Goal: Transaction & Acquisition: Purchase product/service

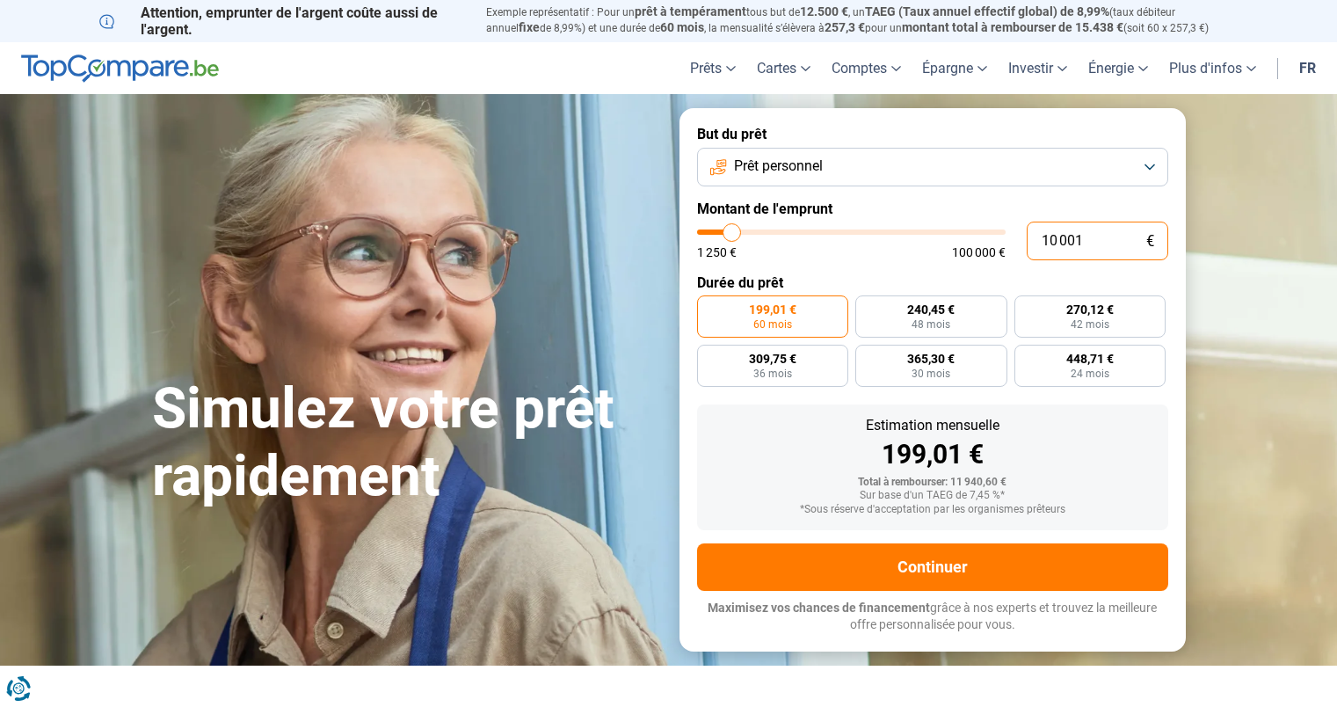
click at [1067, 243] on input "10 001" at bounding box center [1098, 241] width 142 height 39
type input "2"
type input "1250"
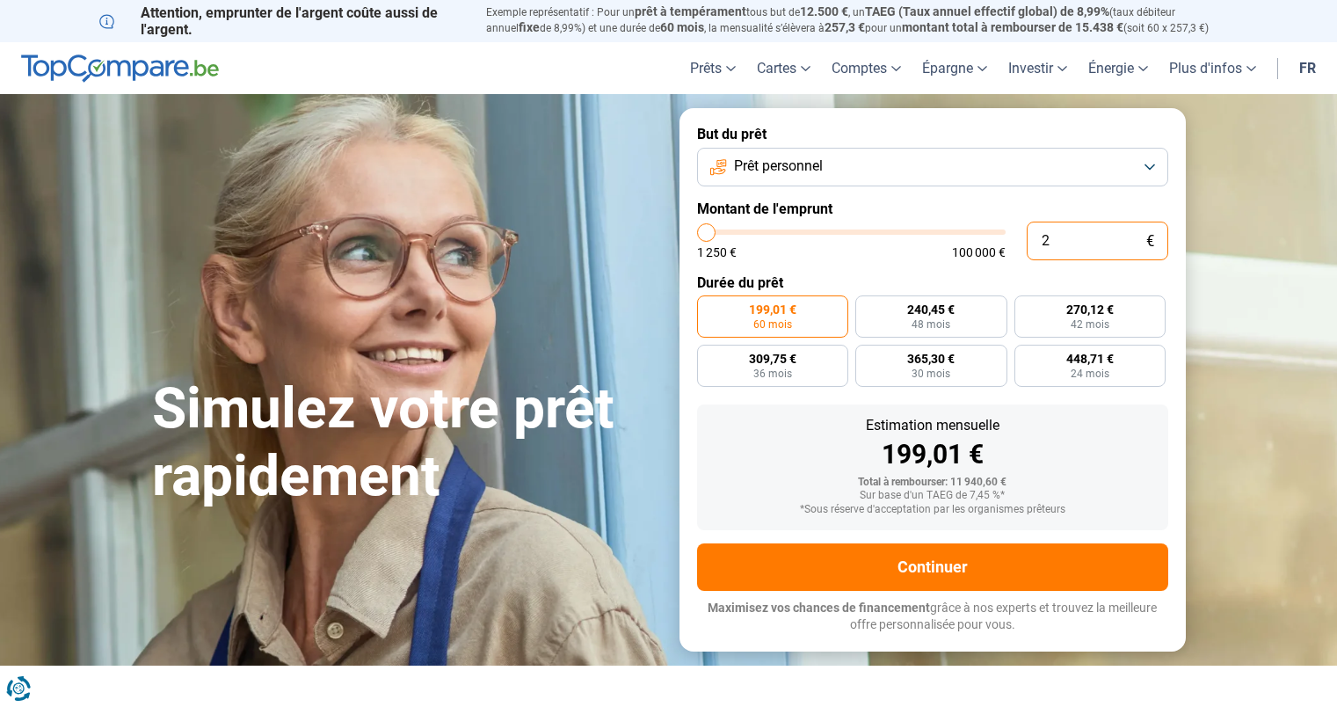
type input "23"
type input "1250"
type input "2"
type input "1250"
type input "25"
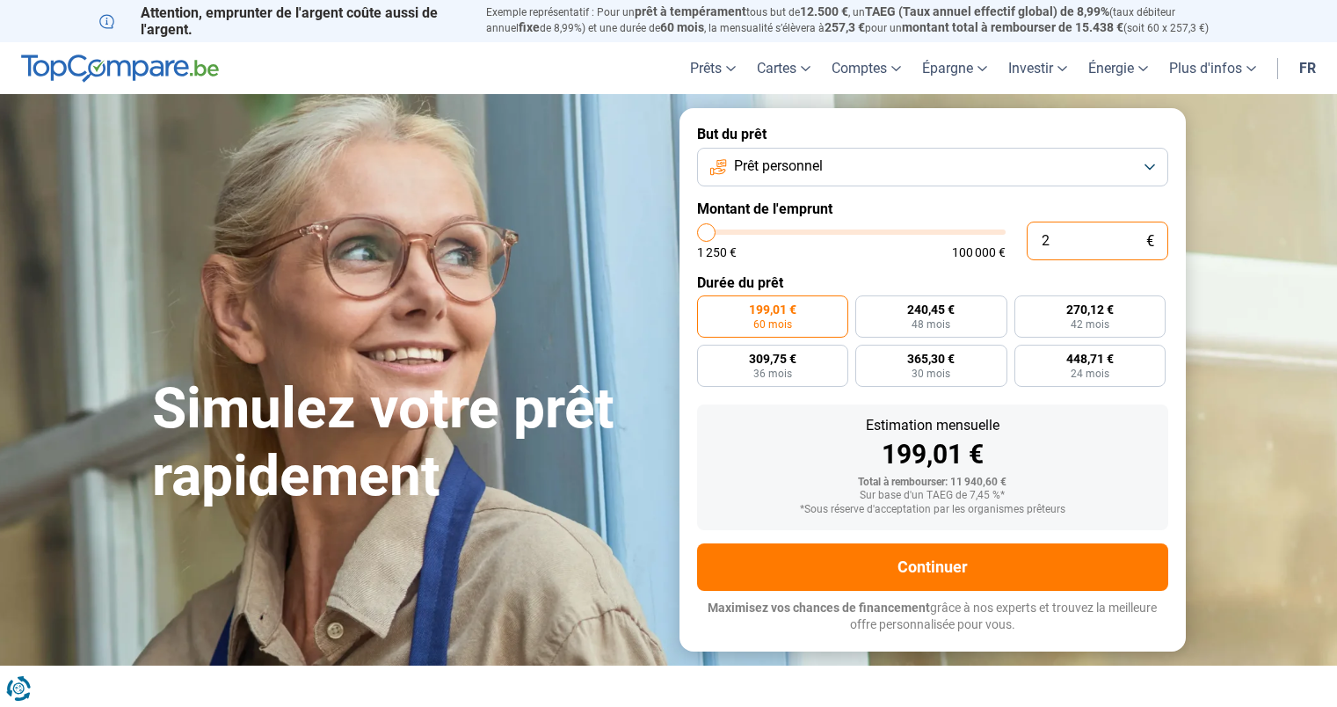
type input "1250"
type input "250"
type input "1250"
type input "2 500"
type input "2500"
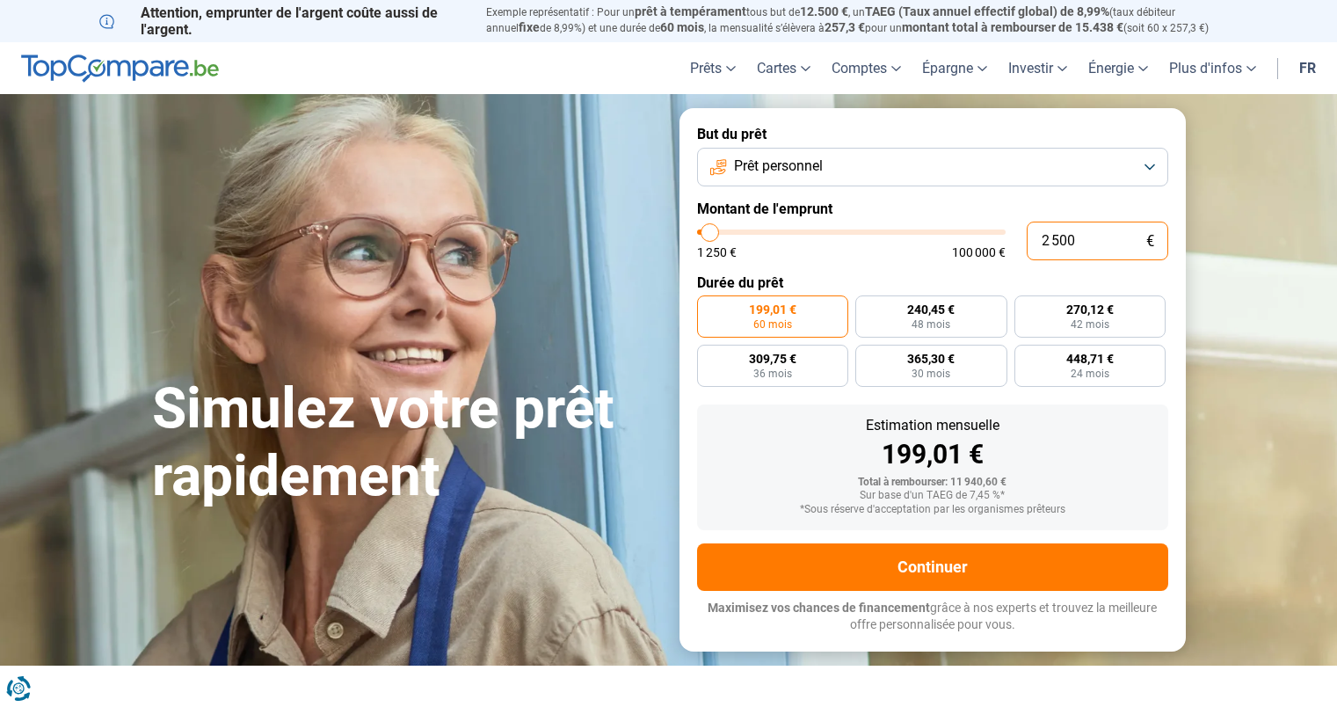
radio input "true"
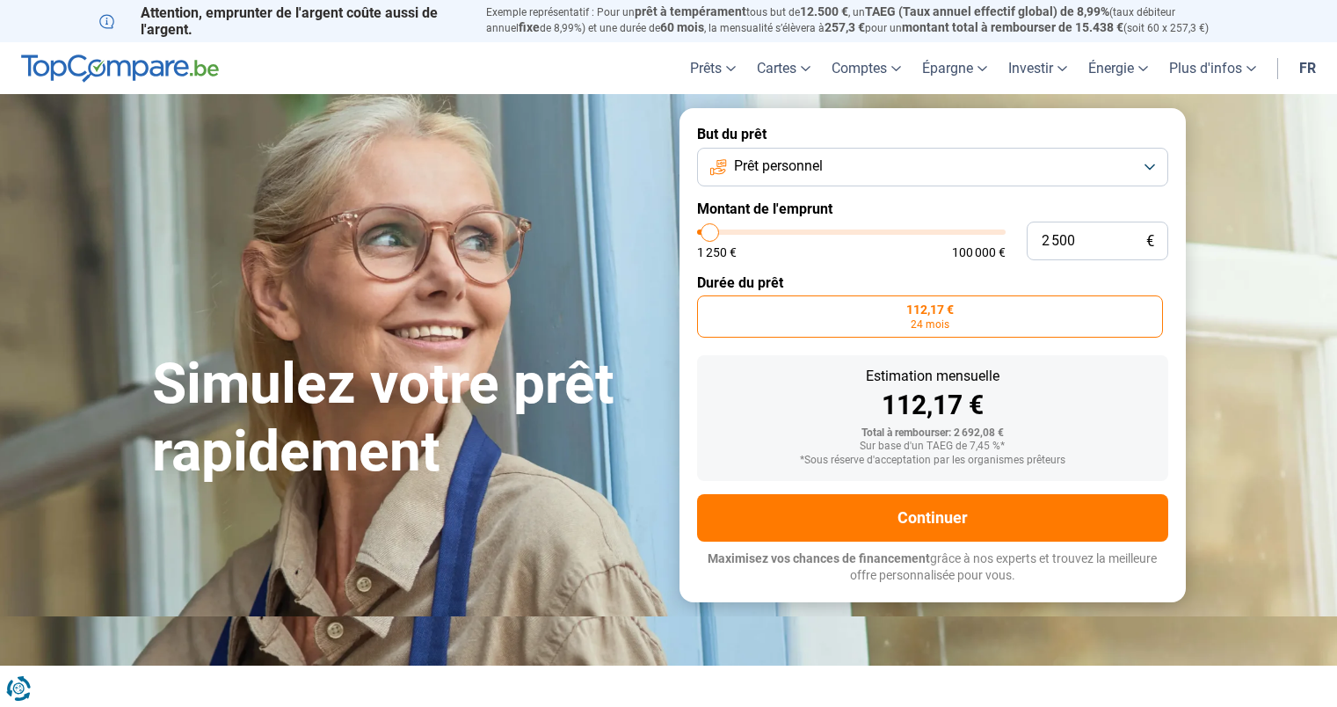
click at [846, 278] on label "Durée du prêt" at bounding box center [932, 282] width 471 height 17
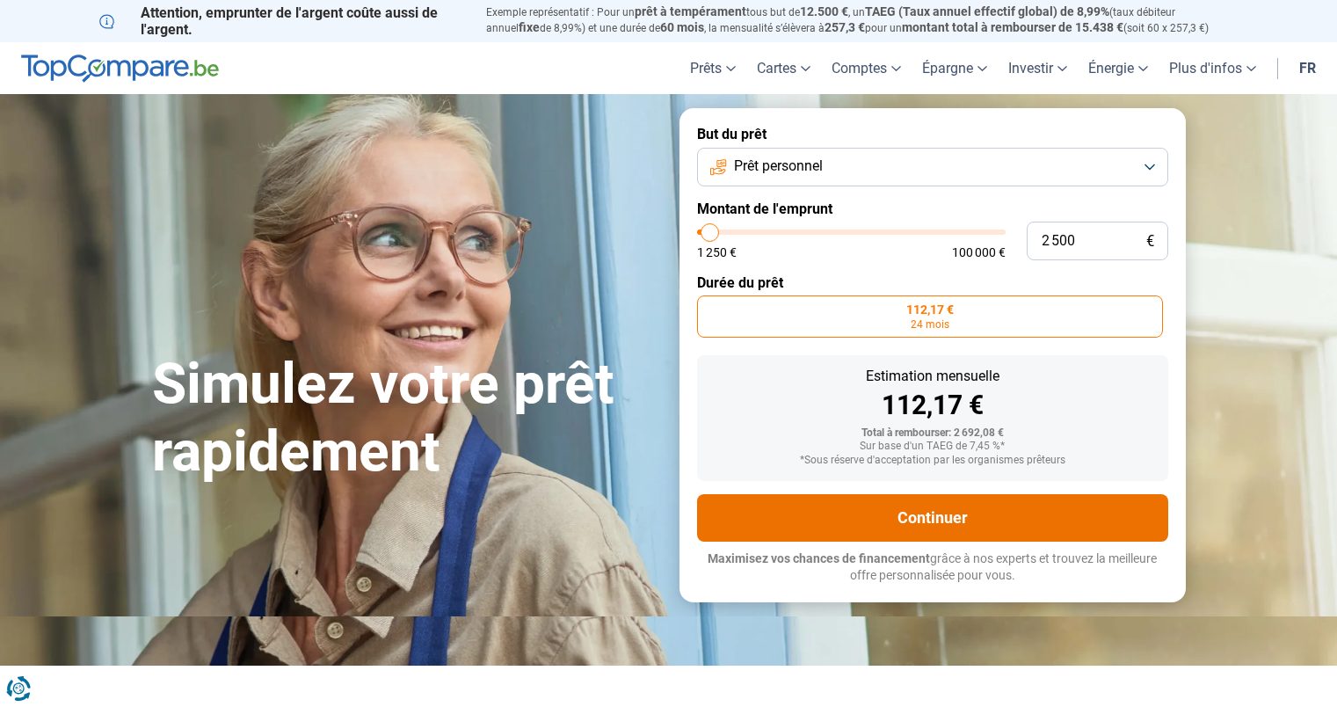
click at [914, 534] on button "Continuer" at bounding box center [932, 517] width 471 height 47
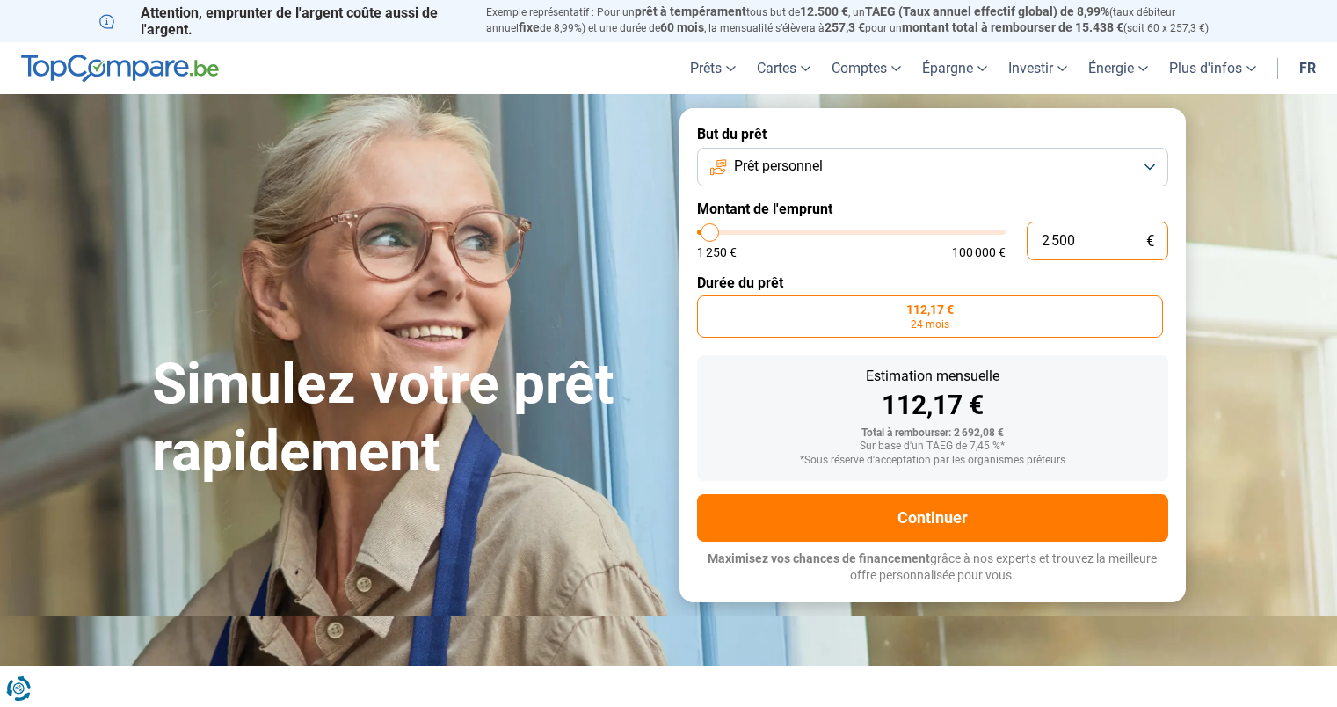
click at [1051, 244] on input "2 500" at bounding box center [1098, 241] width 142 height 39
type input "6"
type input "1250"
type input "0"
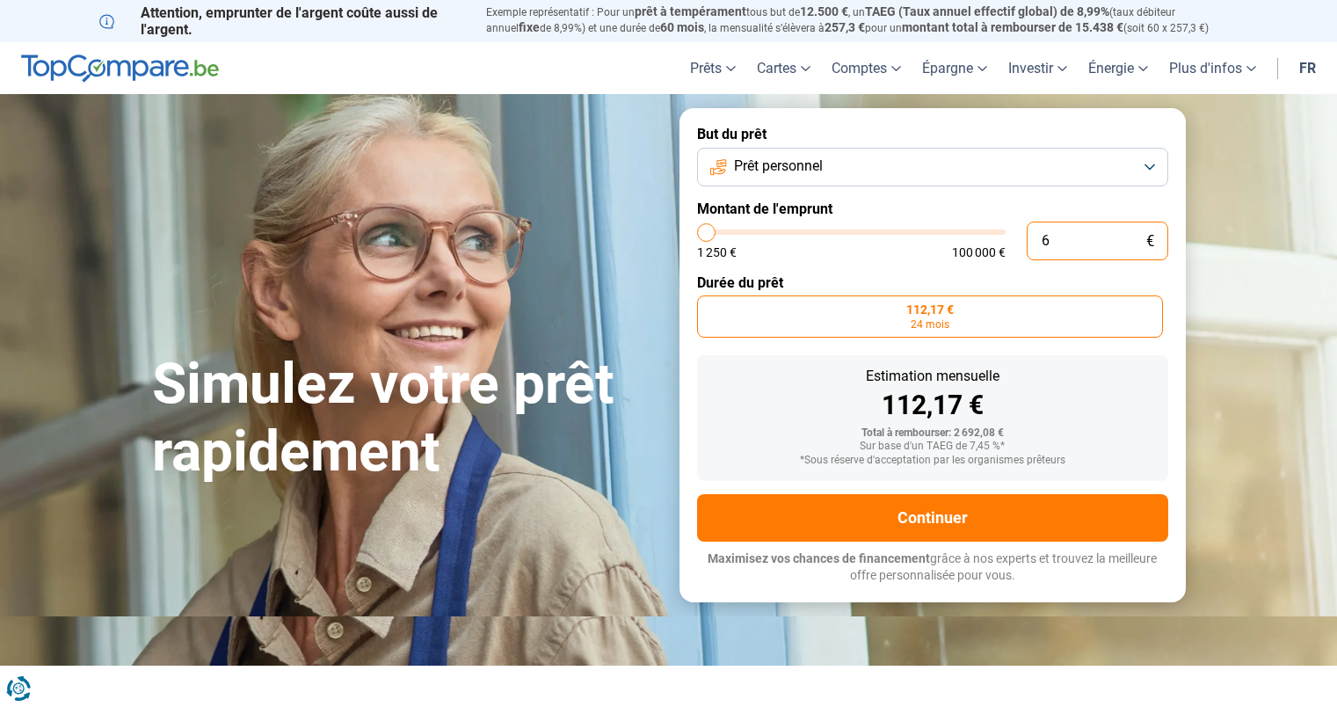
type input "1250"
type input "6"
type input "1250"
type input "60"
type input "1250"
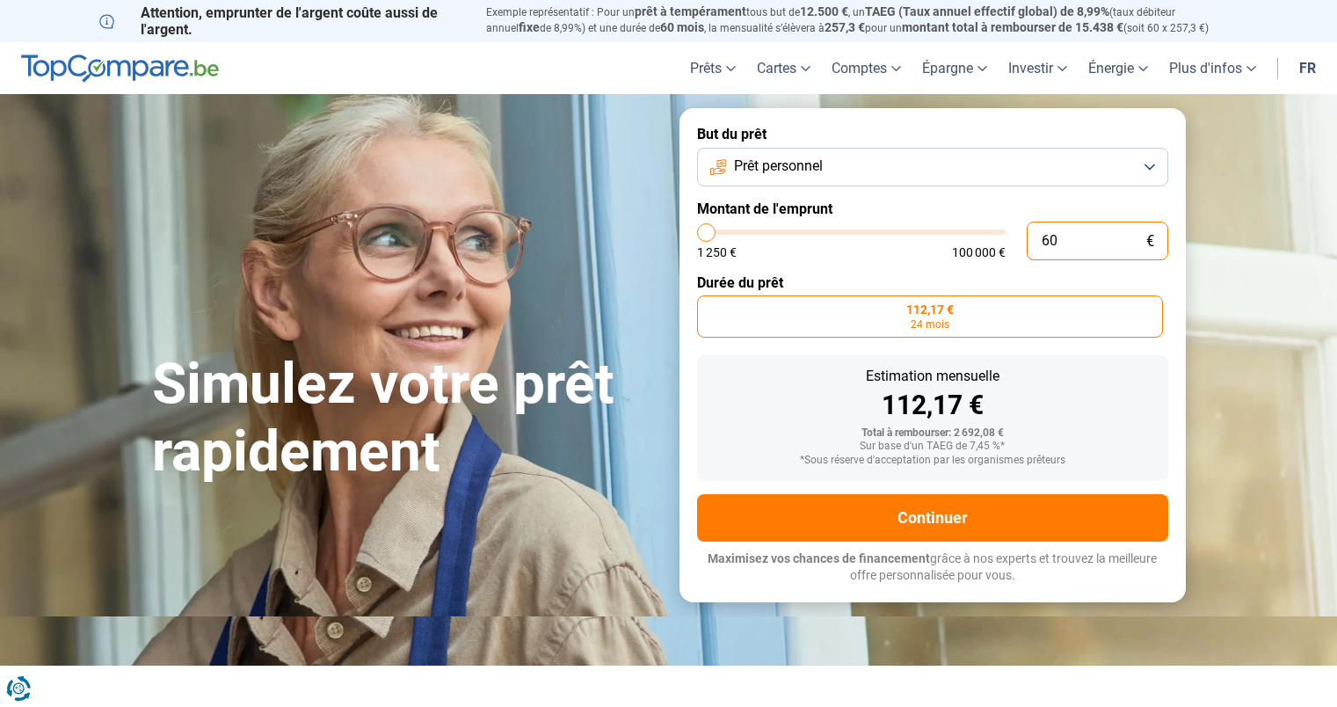
type input "600"
type input "1250"
type input "6 000"
type input "6000"
type input "6 000"
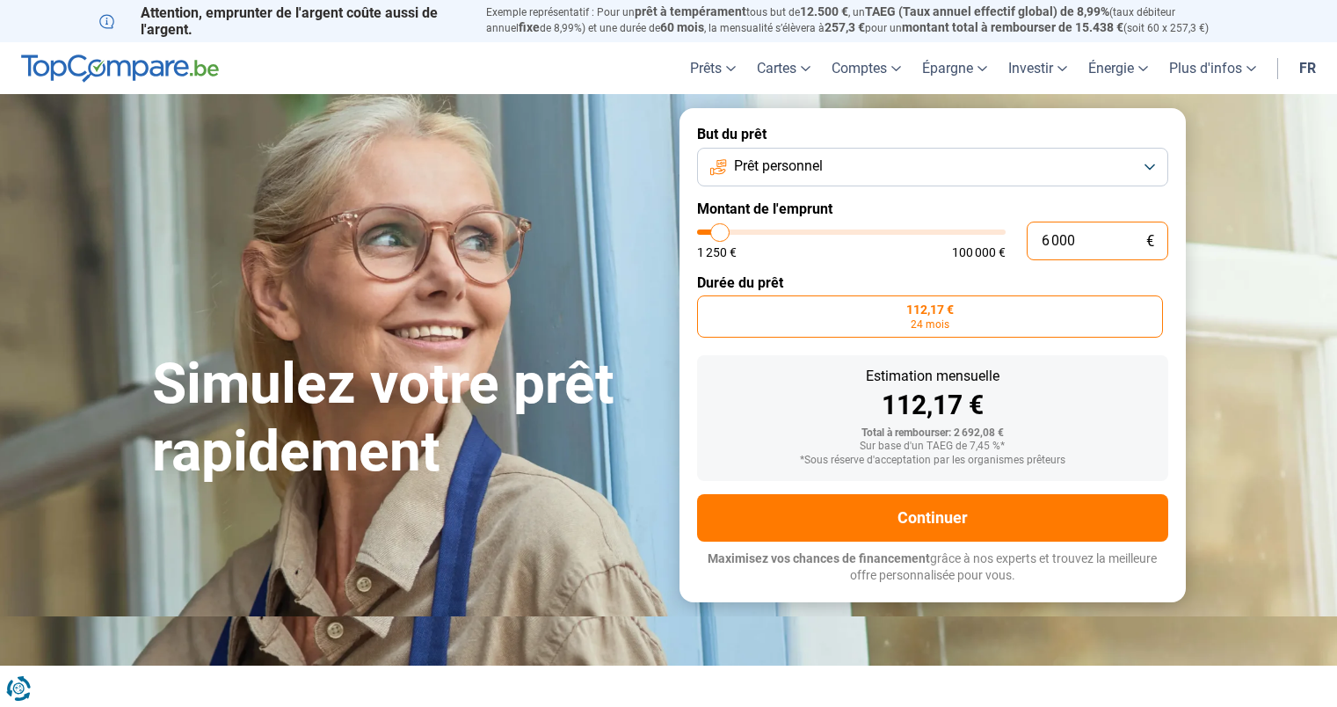
radio input "false"
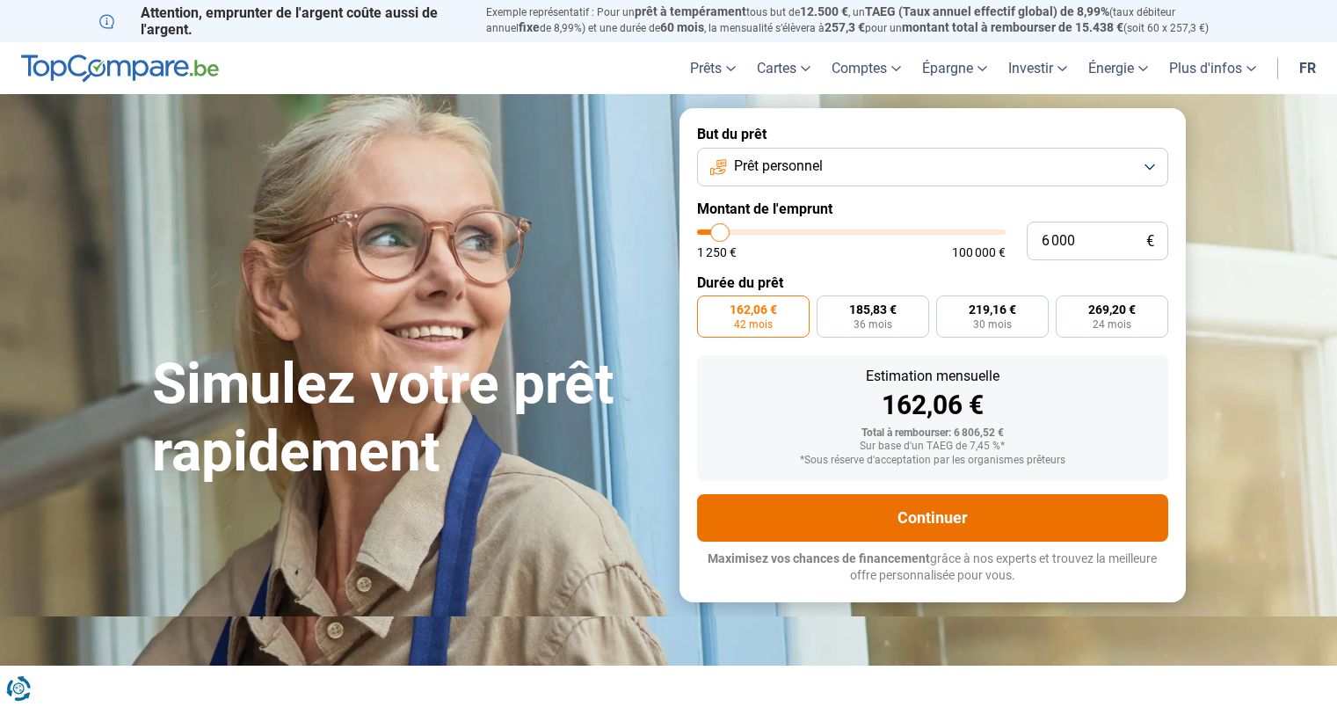
click at [945, 522] on button "Continuer" at bounding box center [932, 517] width 471 height 47
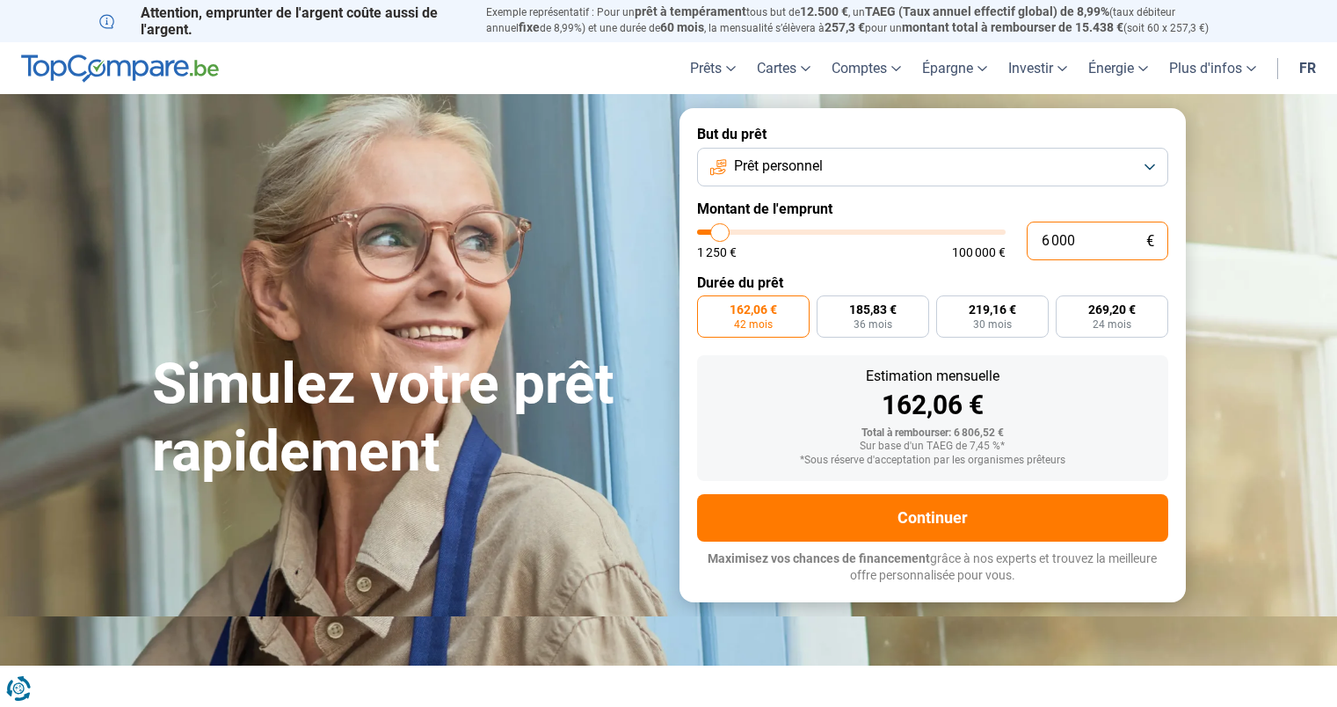
click at [1101, 254] on input "6 000" at bounding box center [1098, 241] width 142 height 39
type input "5"
type input "1250"
type input "50"
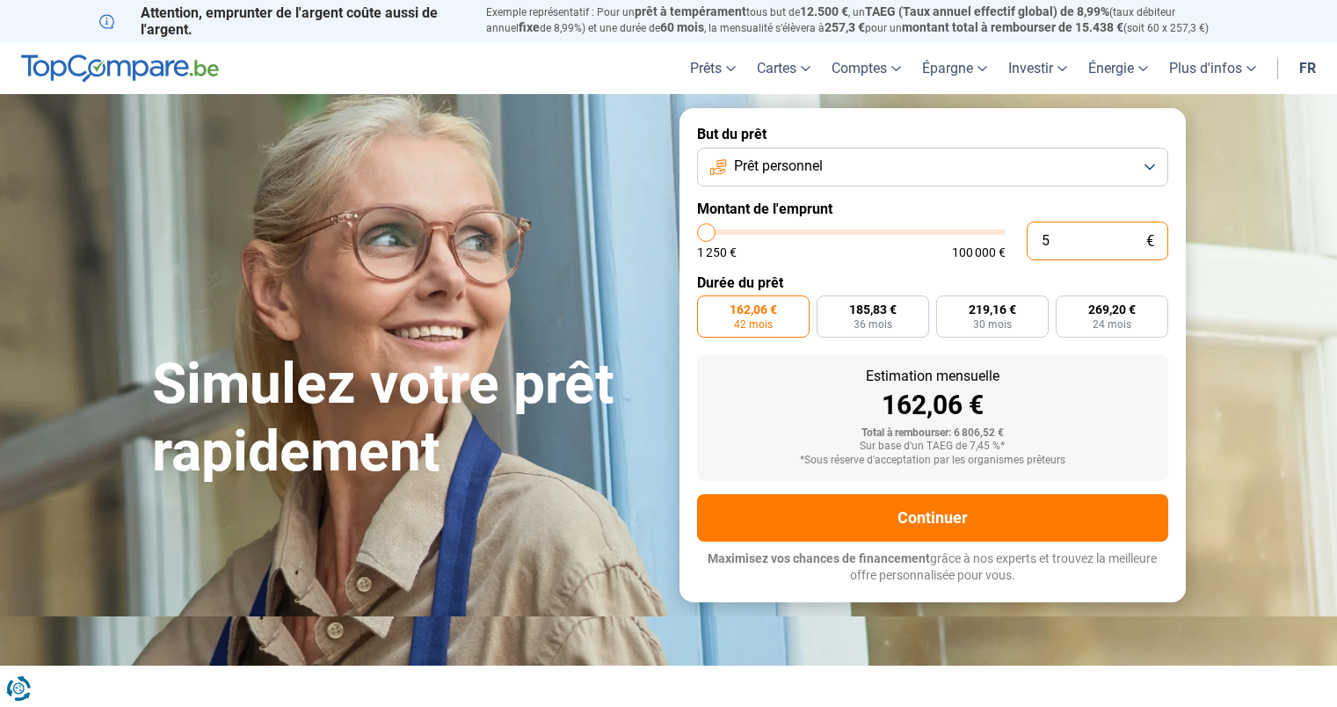
type input "1250"
type input "500"
type input "1250"
type input "500"
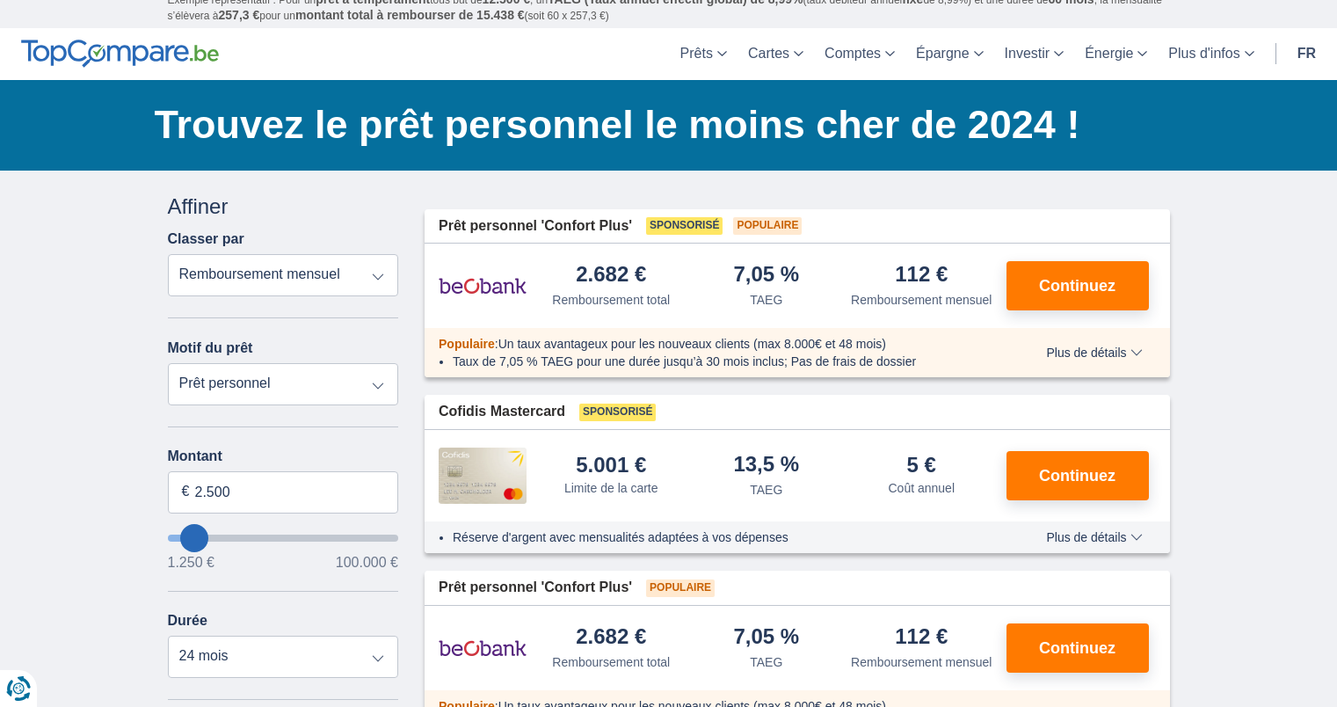
scroll to position [43, 0]
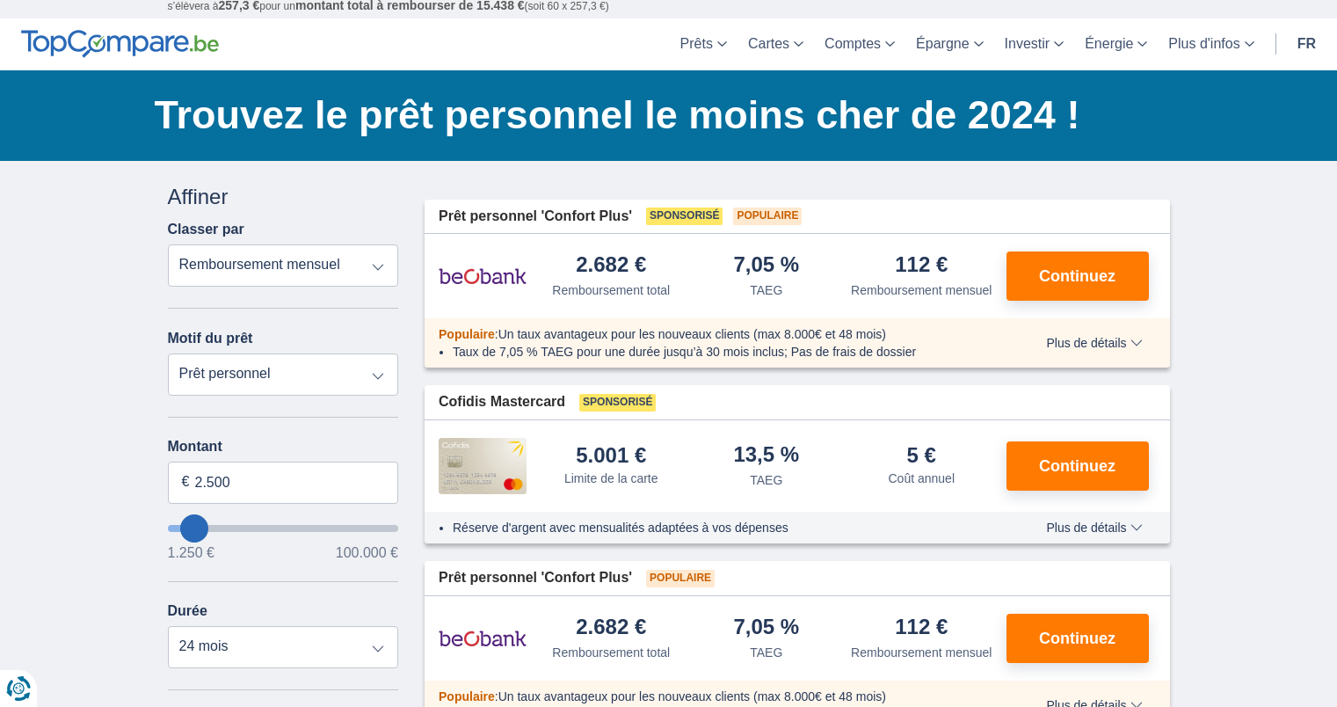
click at [1113, 347] on span "Plus de détails" at bounding box center [1094, 343] width 96 height 12
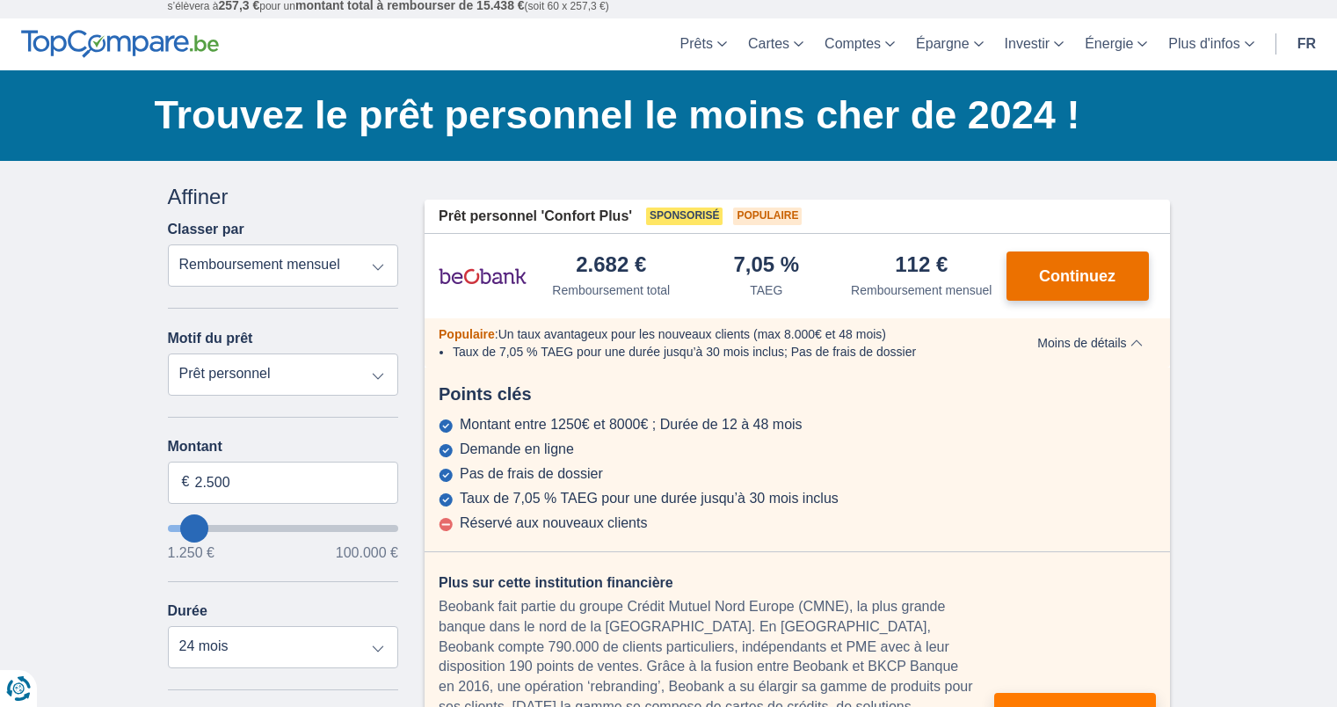
click at [1102, 274] on span "Continuez" at bounding box center [1077, 276] width 76 height 16
click at [671, 212] on span "Sponsorisé" at bounding box center [684, 216] width 76 height 18
click at [751, 217] on span "Populaire" at bounding box center [767, 216] width 69 height 18
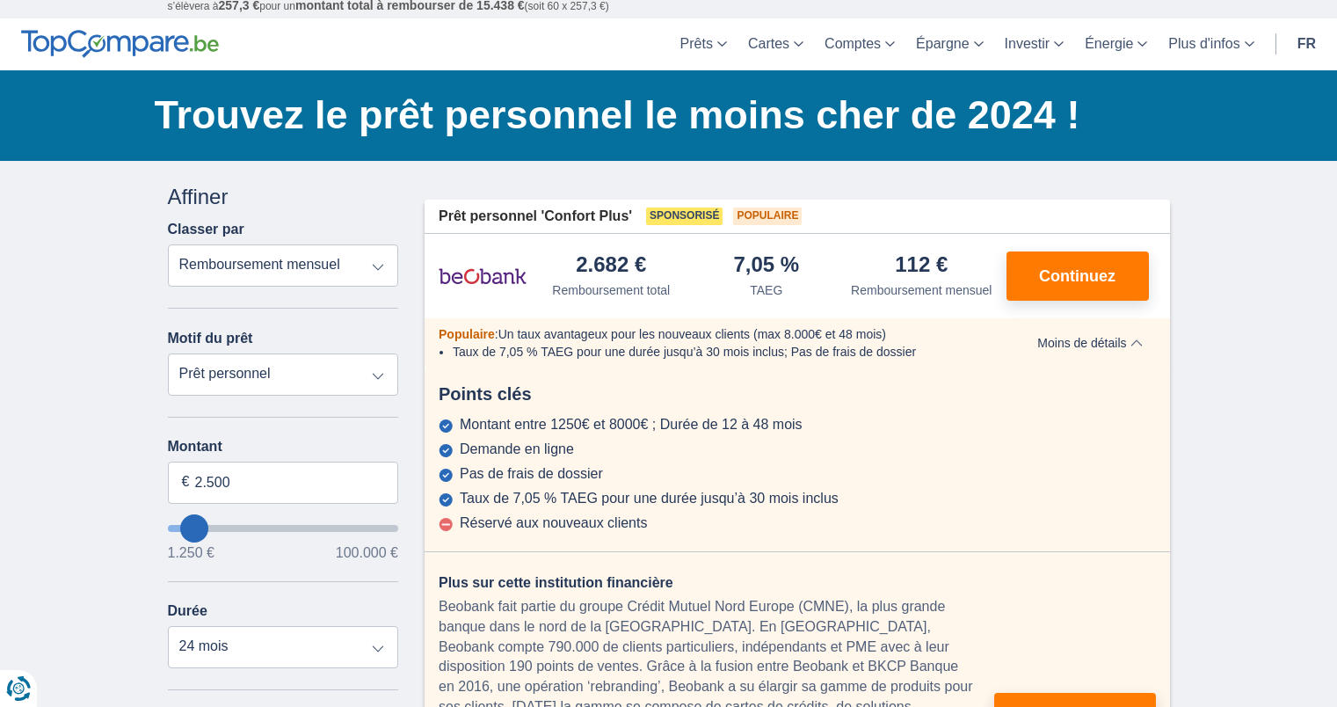
click at [817, 225] on div "Prêt personnel 'Confort Plus' Sponsorisé Populaire" at bounding box center [797, 217] width 745 height 34
click at [599, 217] on span "Prêt personnel 'Confort Plus'" at bounding box center [535, 217] width 193 height 20
click at [563, 218] on span "Prêt personnel 'Confort Plus'" at bounding box center [535, 217] width 193 height 20
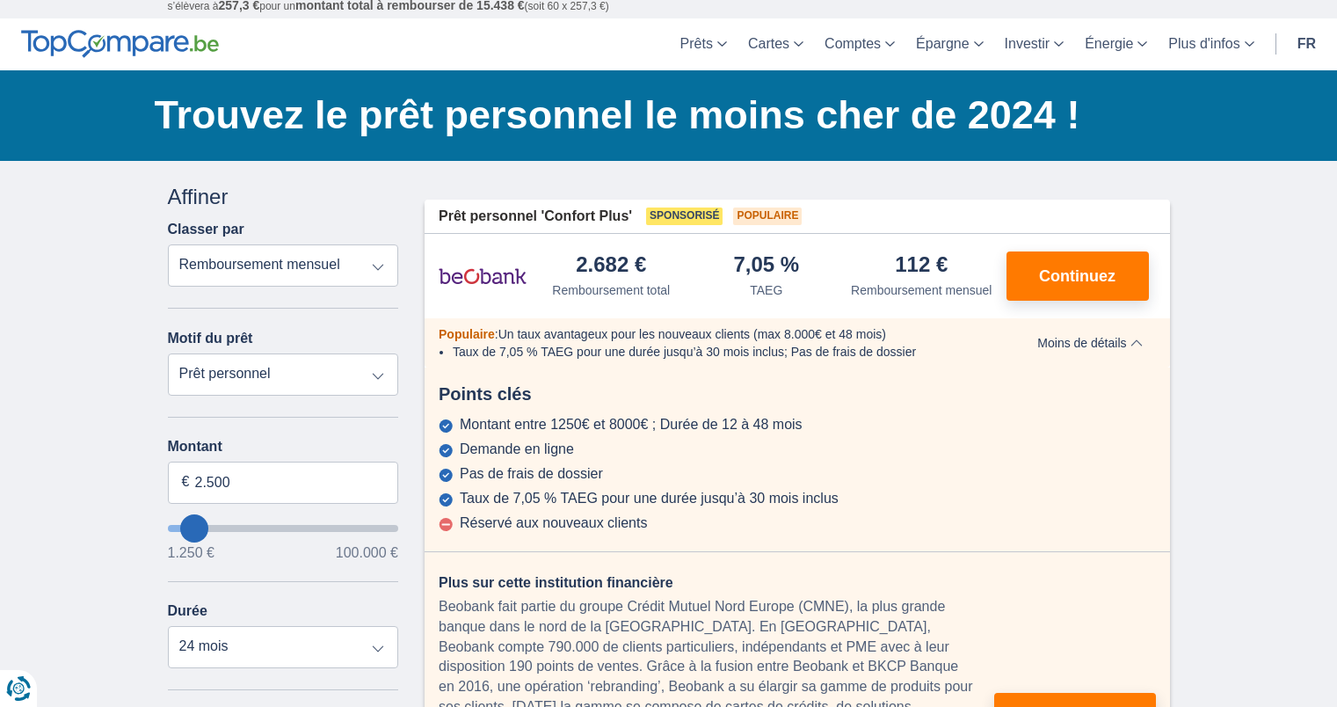
click at [495, 219] on span "Prêt personnel 'Confort Plus'" at bounding box center [535, 217] width 193 height 20
click at [431, 217] on div "Prêt personnel 'Confort Plus' Sponsorisé Populaire" at bounding box center [797, 217] width 745 height 34
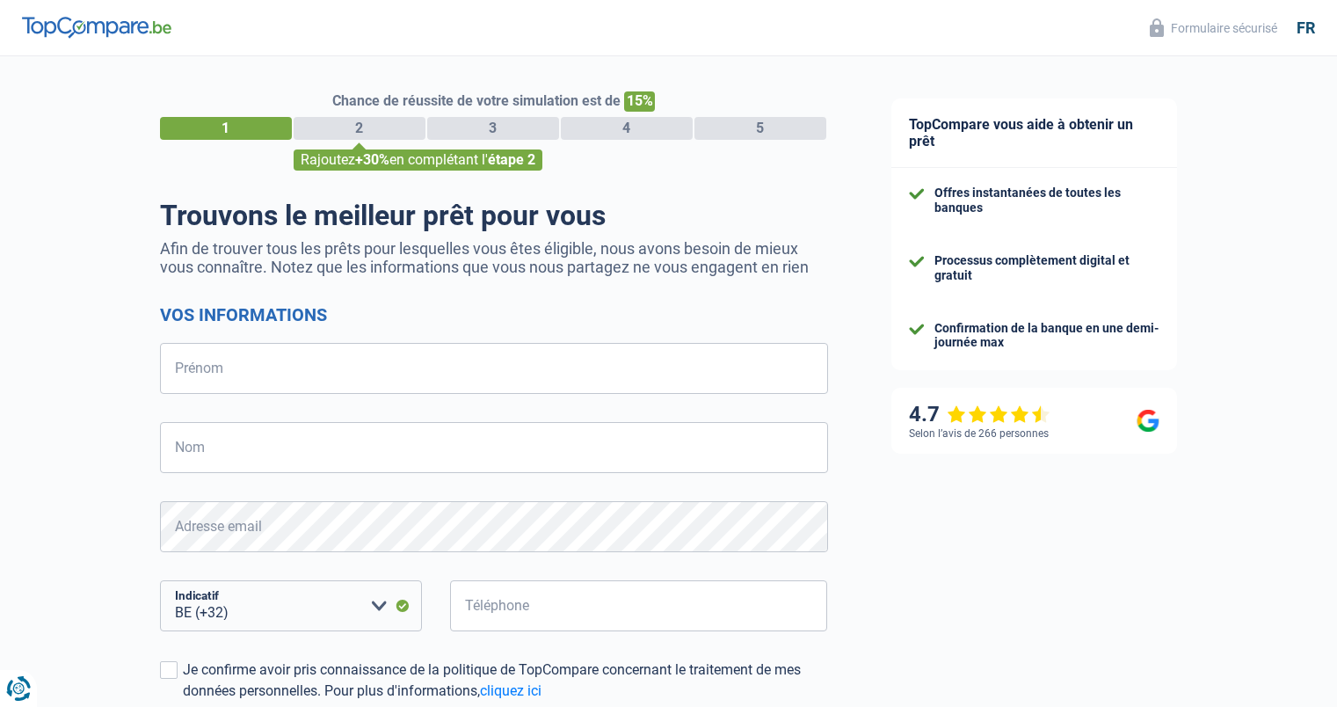
select select "32"
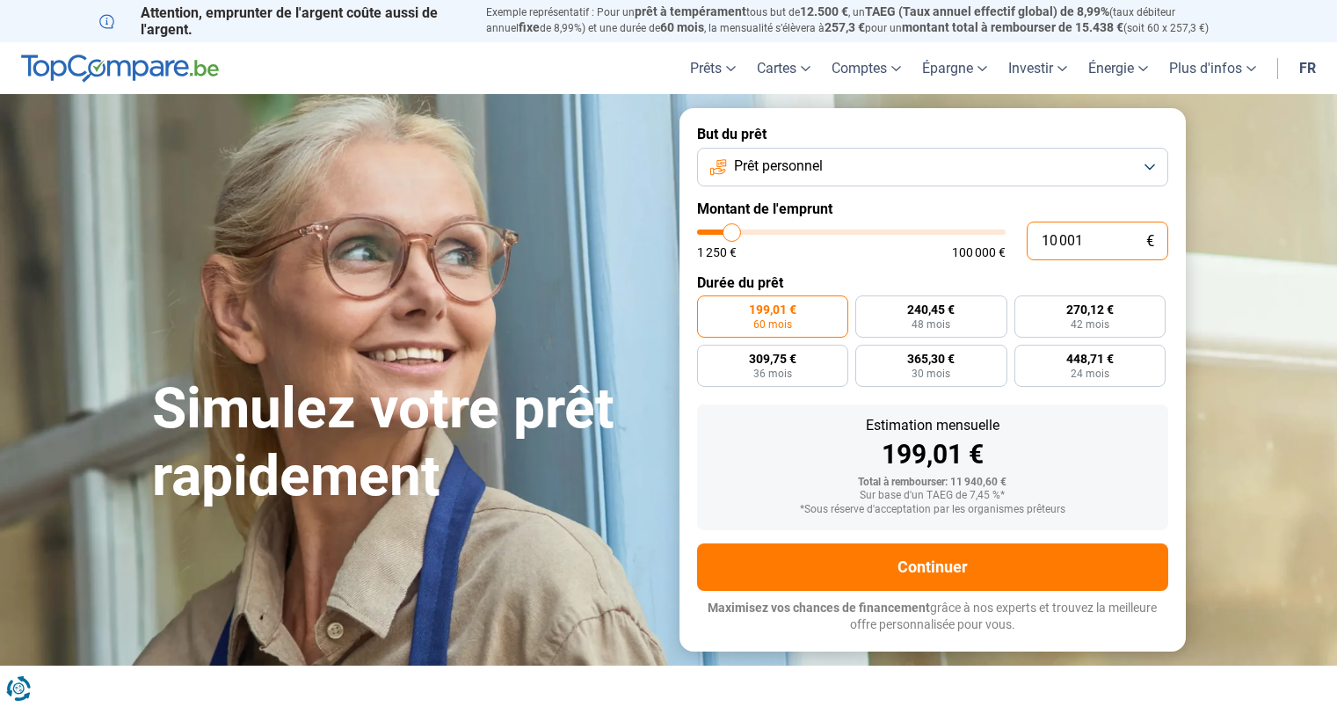
click at [1101, 254] on input "10 001" at bounding box center [1098, 241] width 142 height 39
type input "5"
type input "1250"
type input "50"
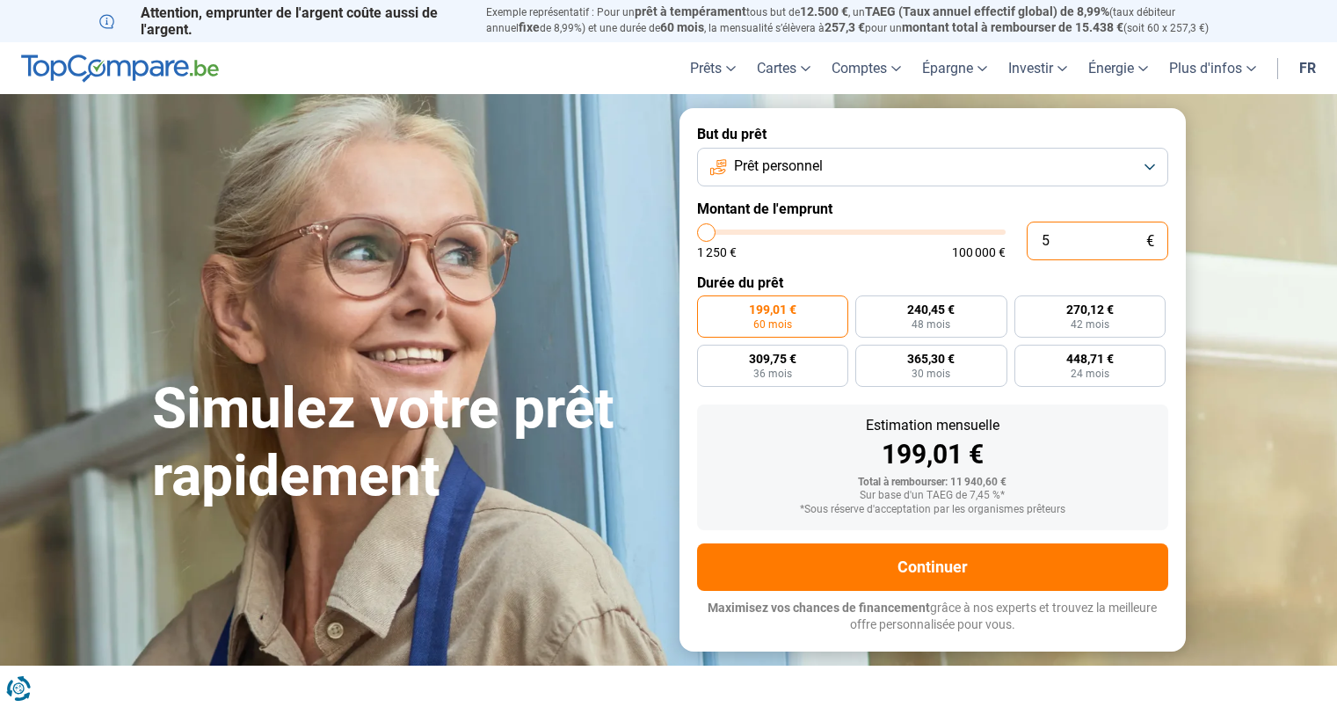
type input "1250"
type input "500"
type input "1250"
type input "5 000"
type input "5000"
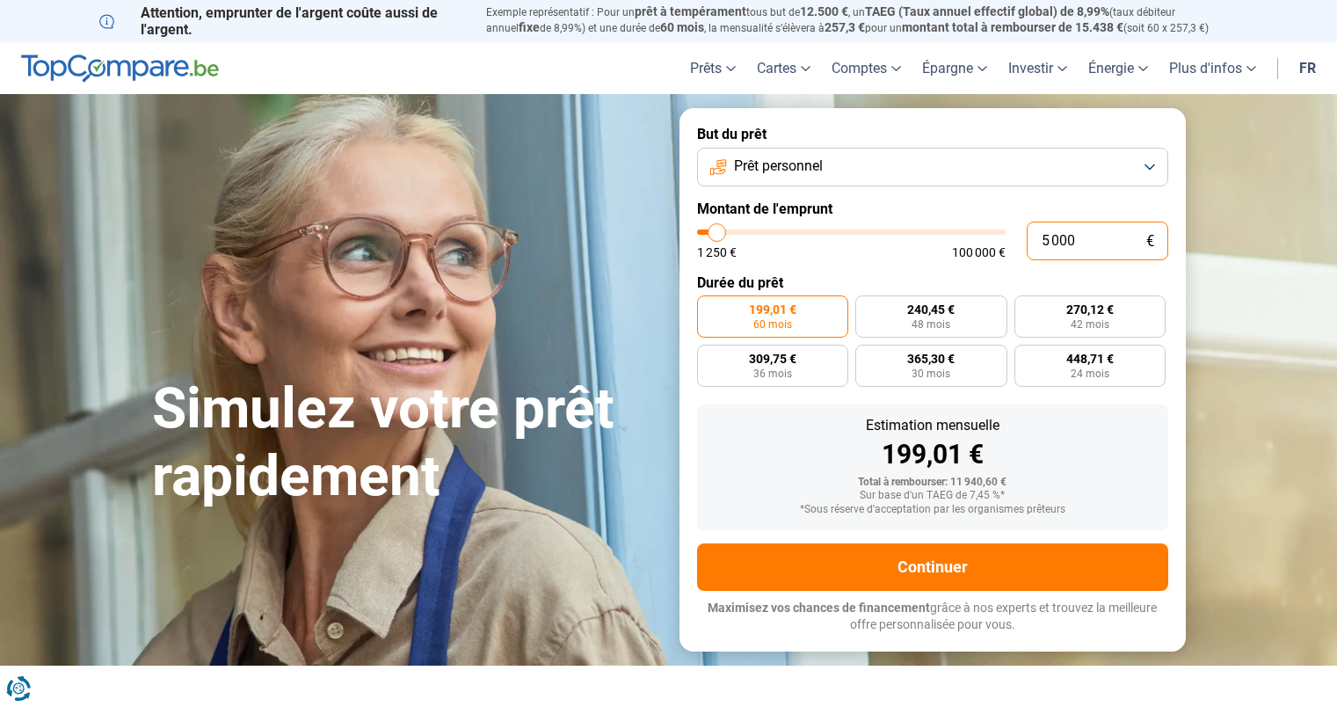
type input "5 000"
radio input "true"
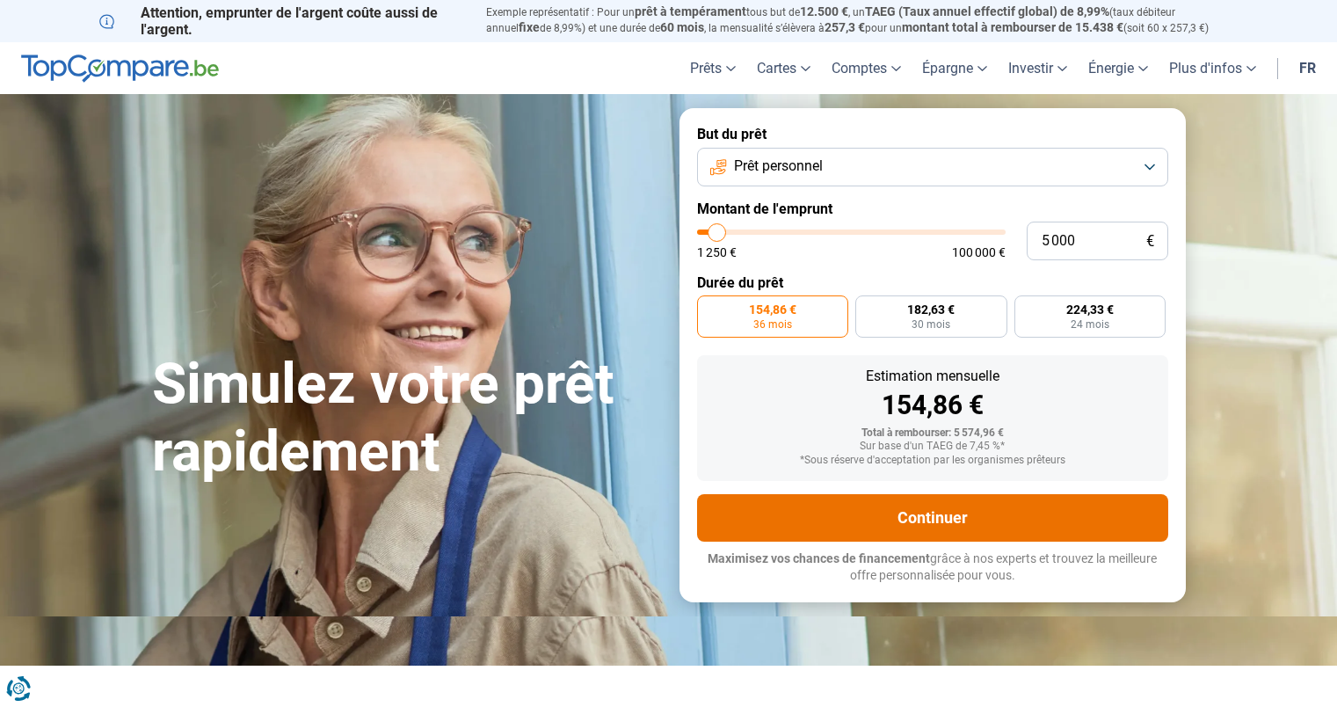
click at [1043, 519] on button "Continuer" at bounding box center [932, 517] width 471 height 47
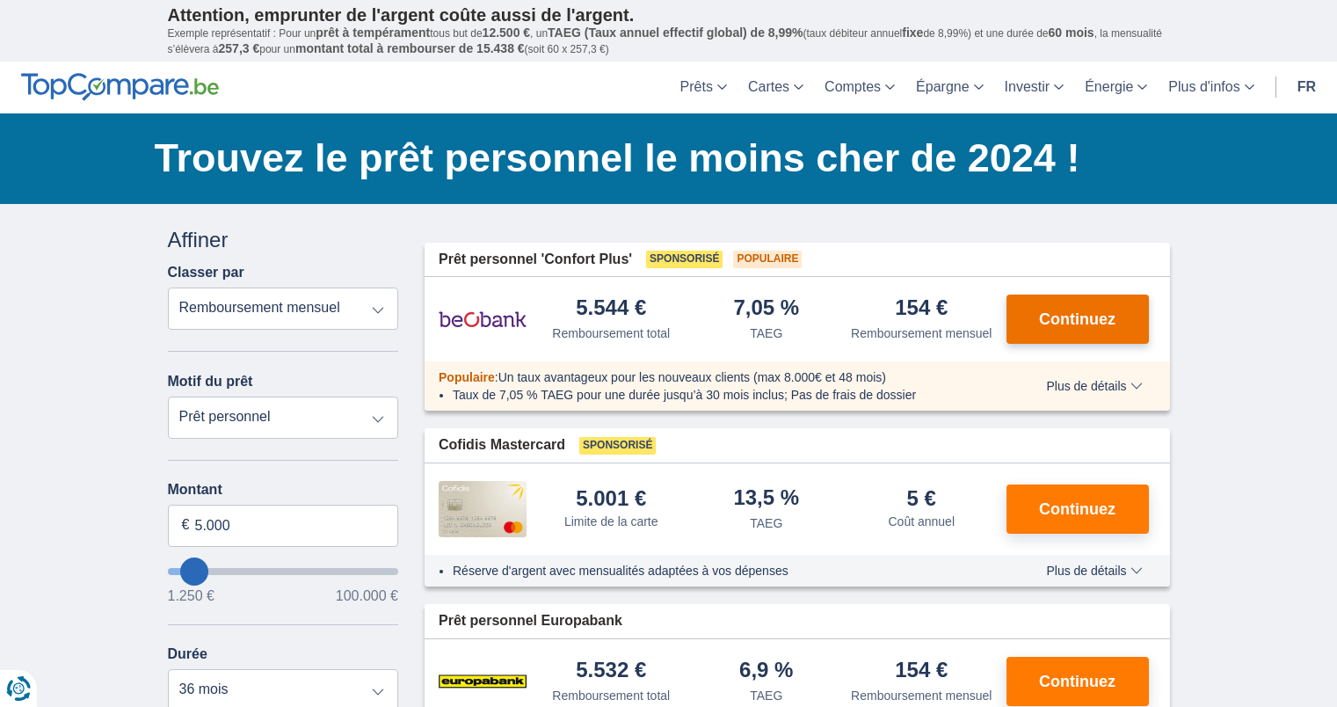
click at [1066, 311] on span "Continuez" at bounding box center [1077, 319] width 76 height 16
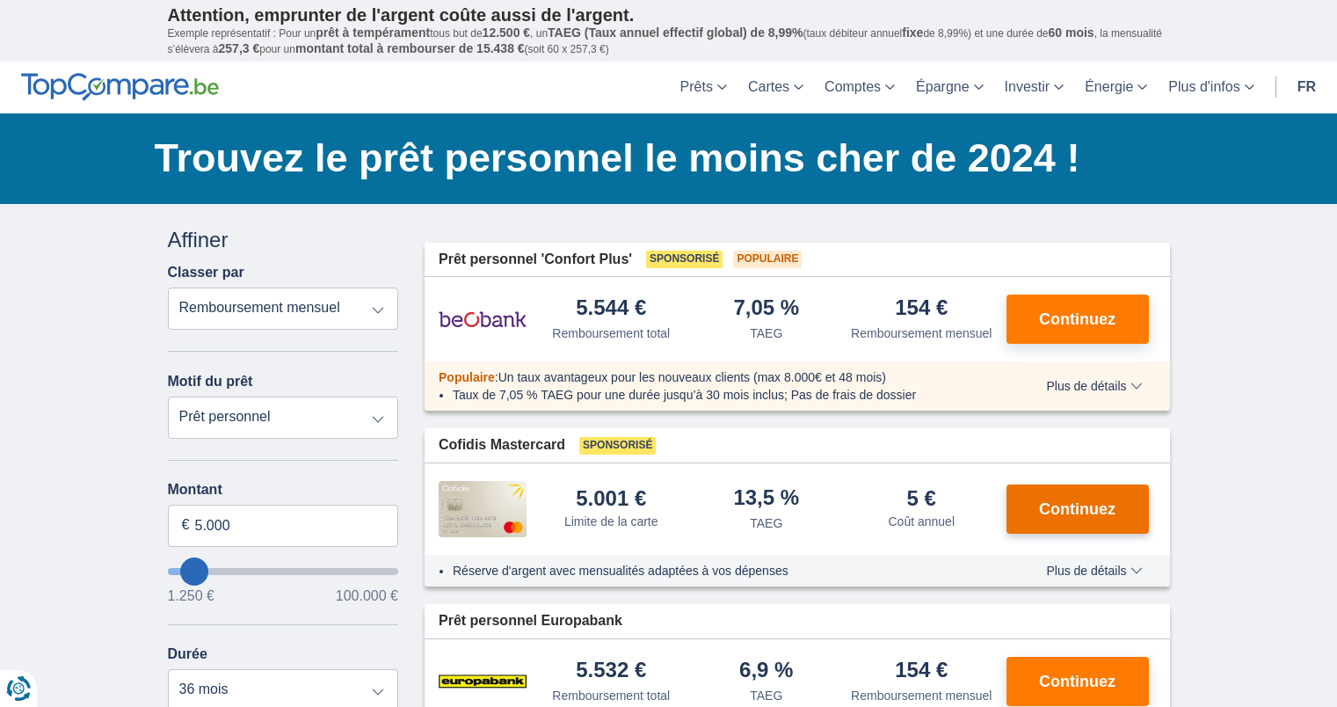
click at [1115, 518] on button "Continuez" at bounding box center [1077, 508] width 142 height 49
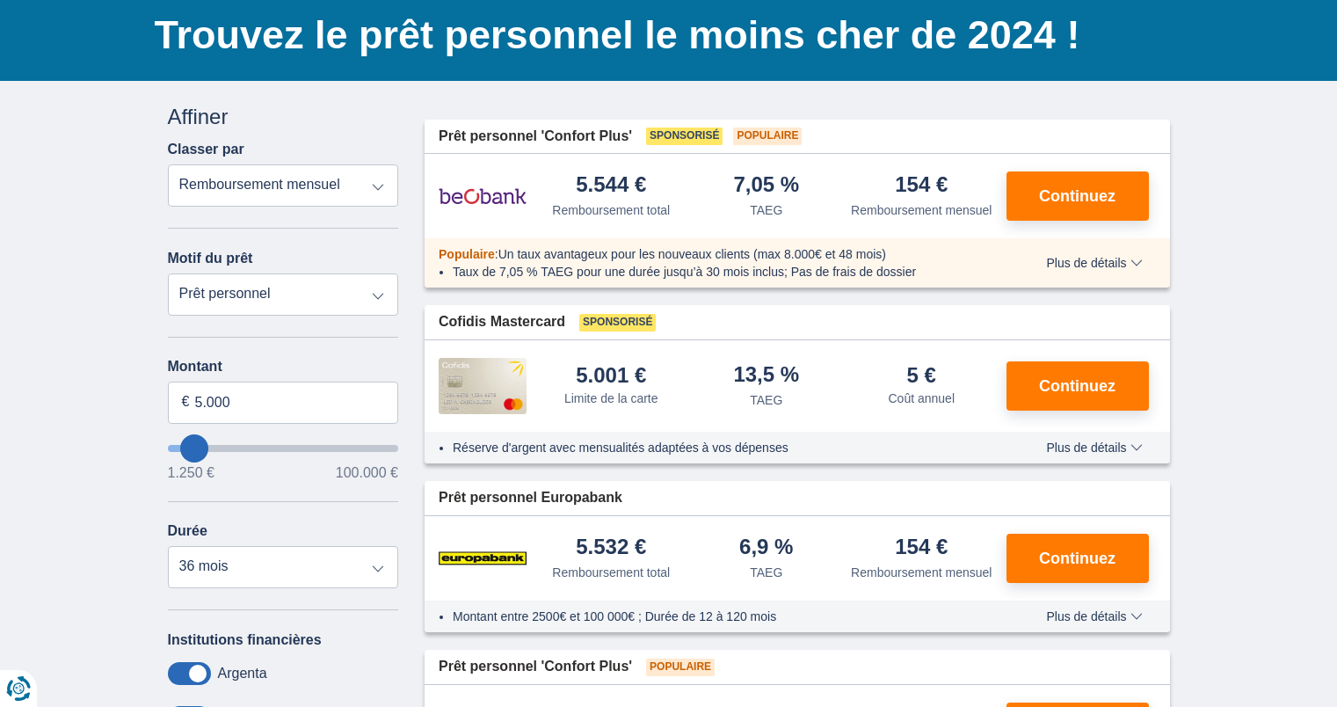
scroll to position [117, 0]
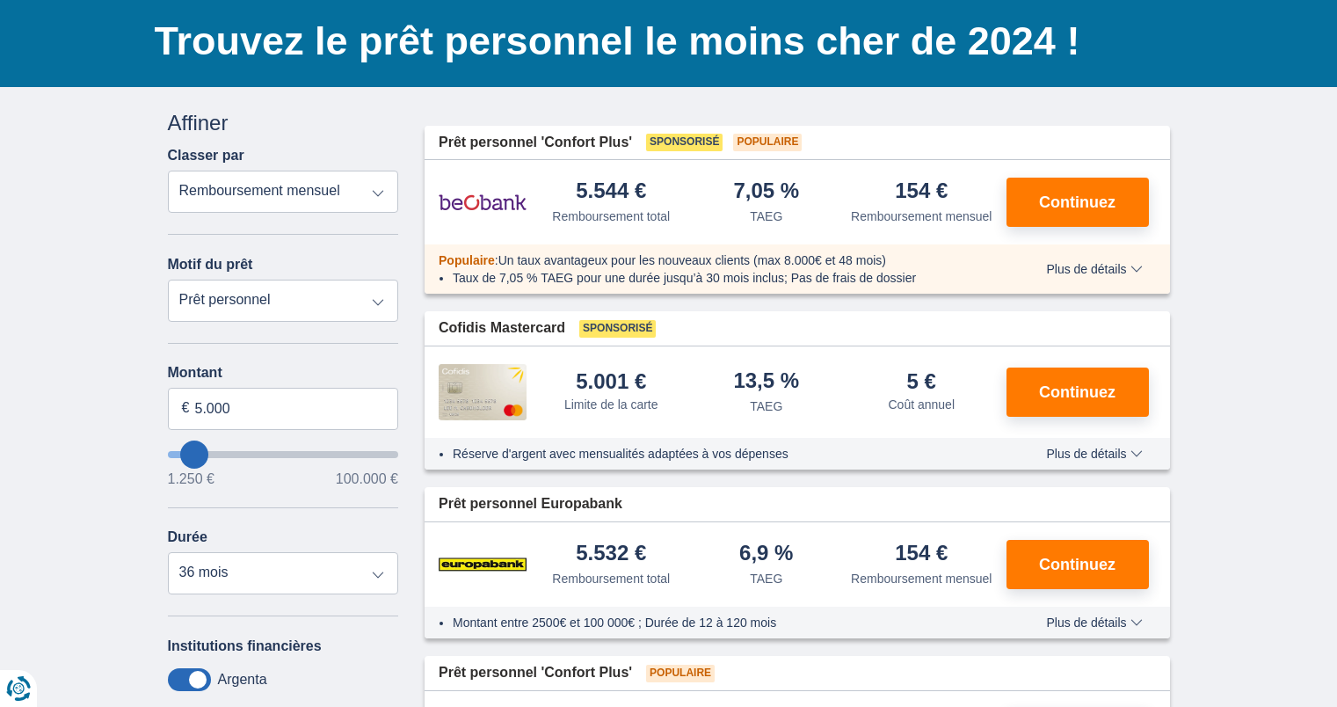
click at [929, 402] on div "Coût annuel" at bounding box center [921, 405] width 67 height 18
click at [765, 398] on div "TAEG" at bounding box center [766, 406] width 33 height 18
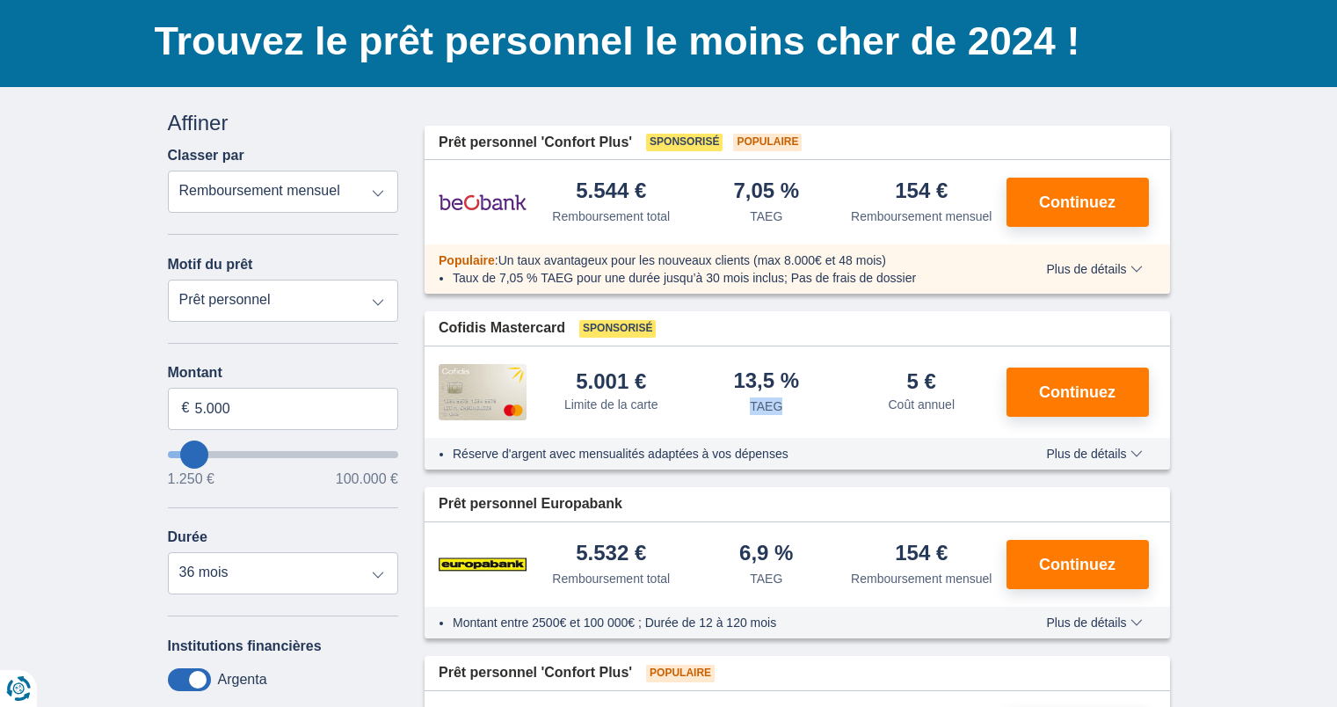
click at [765, 398] on div "TAEG" at bounding box center [766, 406] width 33 height 18
click at [614, 401] on div "Limite de la carte" at bounding box center [611, 405] width 94 height 18
click at [650, 405] on div "Limite de la carte" at bounding box center [611, 405] width 94 height 18
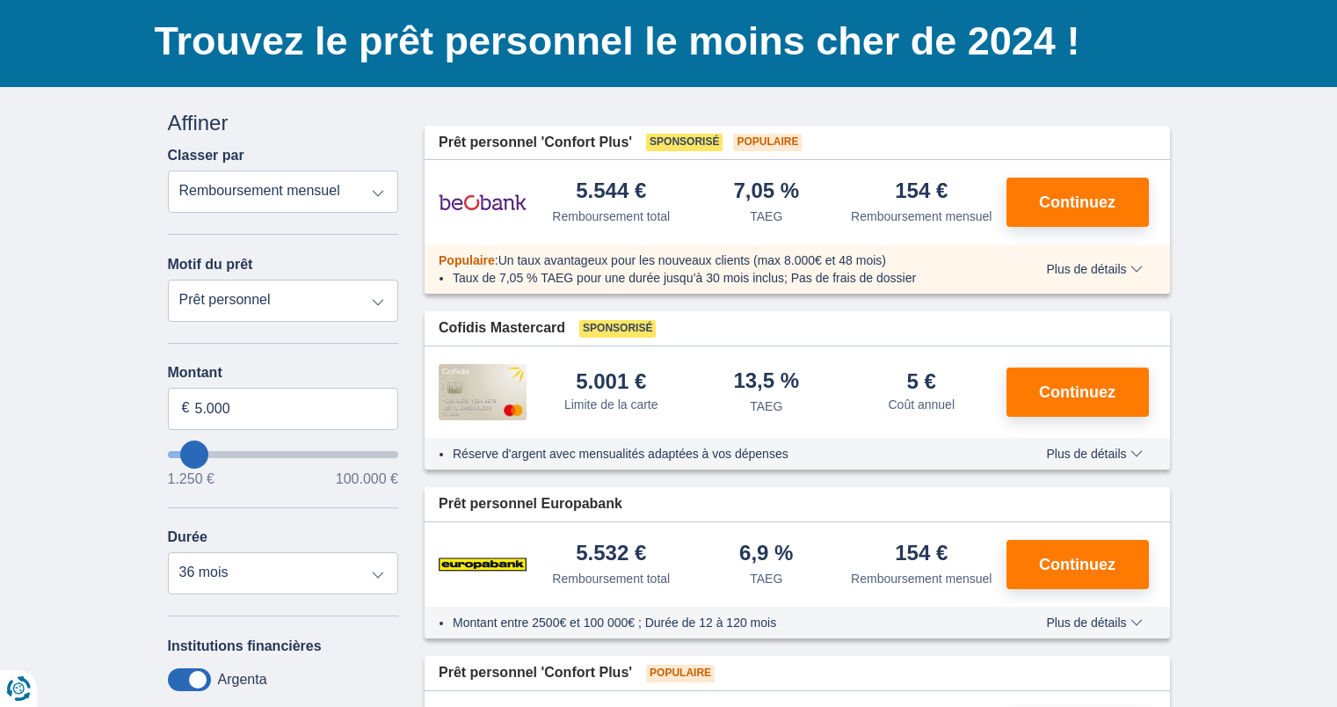
click at [596, 405] on div "Limite de la carte" at bounding box center [611, 405] width 94 height 18
click at [615, 405] on div "Limite de la carte" at bounding box center [611, 405] width 94 height 18
click at [629, 405] on div "Limite de la carte" at bounding box center [611, 405] width 94 height 18
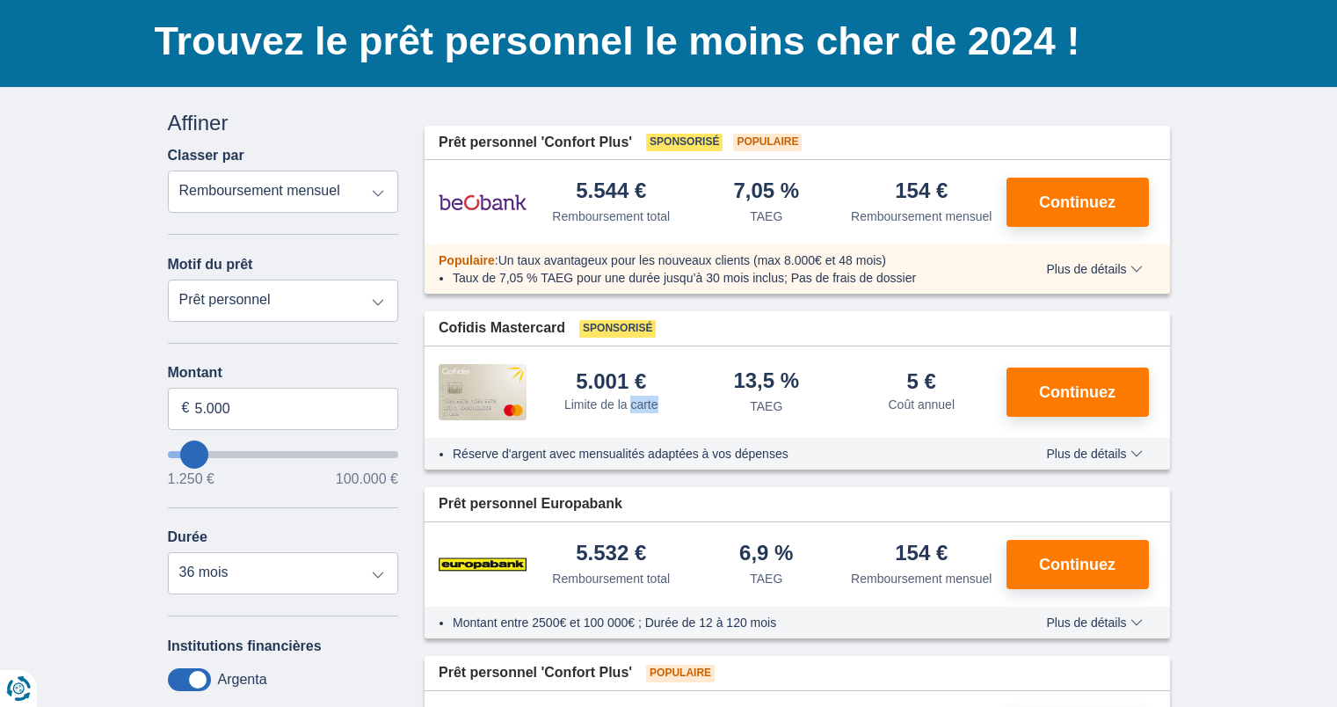
click at [629, 405] on div "Limite de la carte" at bounding box center [611, 405] width 94 height 18
click at [657, 408] on div "Limite de la carte" at bounding box center [611, 405] width 94 height 18
